Goal: Download file/media

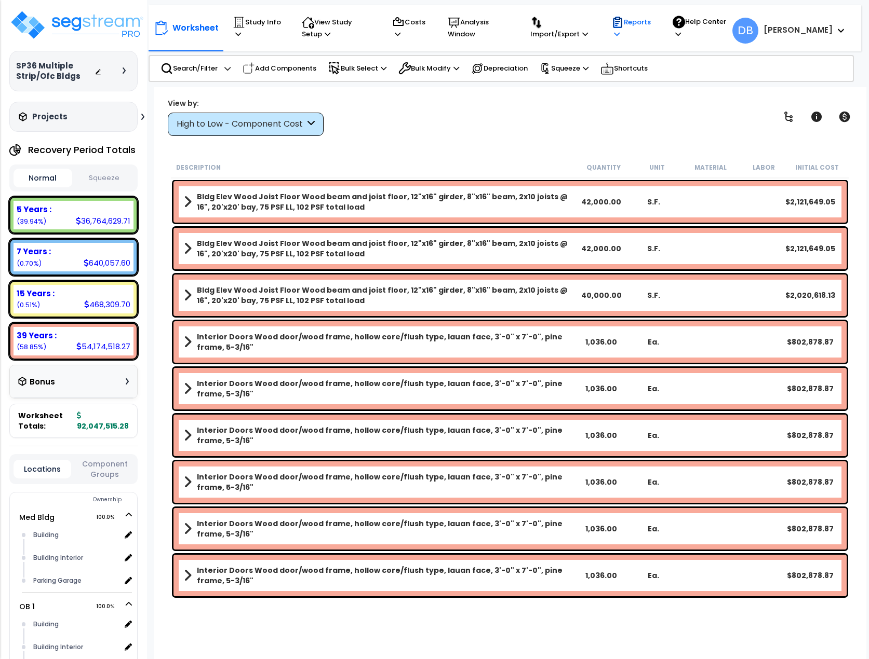
click at [644, 37] on p "Reports" at bounding box center [632, 28] width 42 height 24
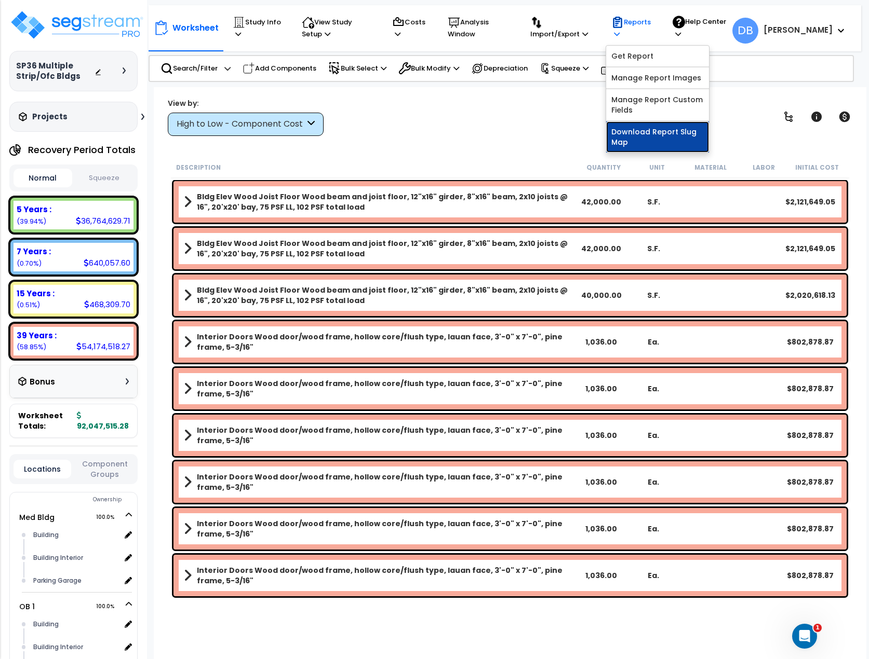
click at [654, 143] on link "Download Report Slug Map" at bounding box center [657, 136] width 103 height 31
